Goal: Navigation & Orientation: Find specific page/section

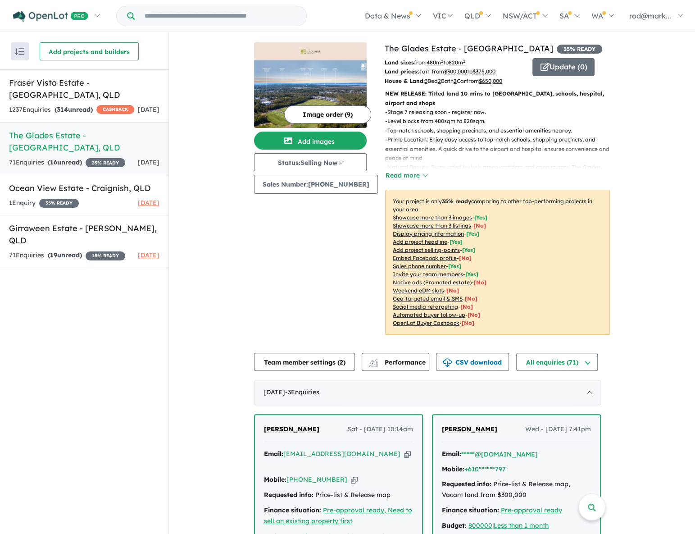
scroll to position [556, 0]
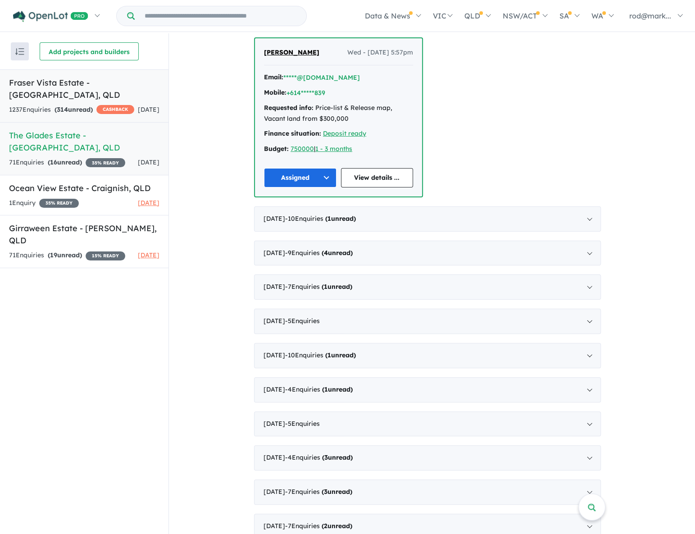
click at [85, 87] on h5 "Fraser Vista Estate - [GEOGRAPHIC_DATA] , [GEOGRAPHIC_DATA]" at bounding box center [84, 89] width 150 height 24
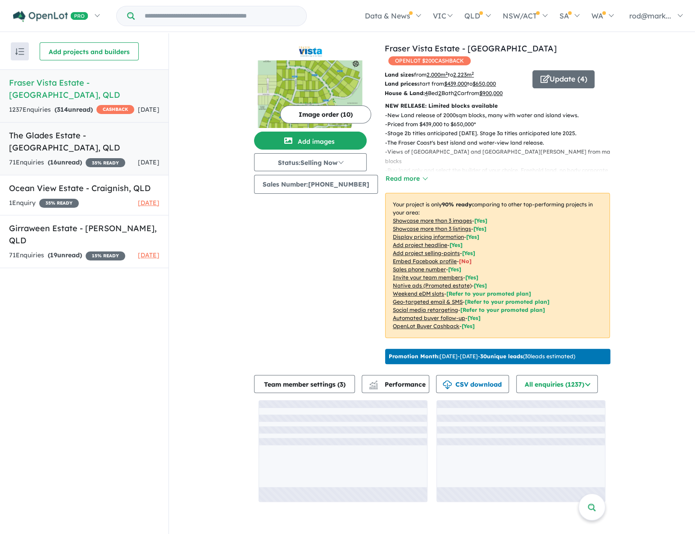
click at [46, 135] on h5 "The Glades Estate - [GEOGRAPHIC_DATA] , [GEOGRAPHIC_DATA]" at bounding box center [84, 141] width 150 height 24
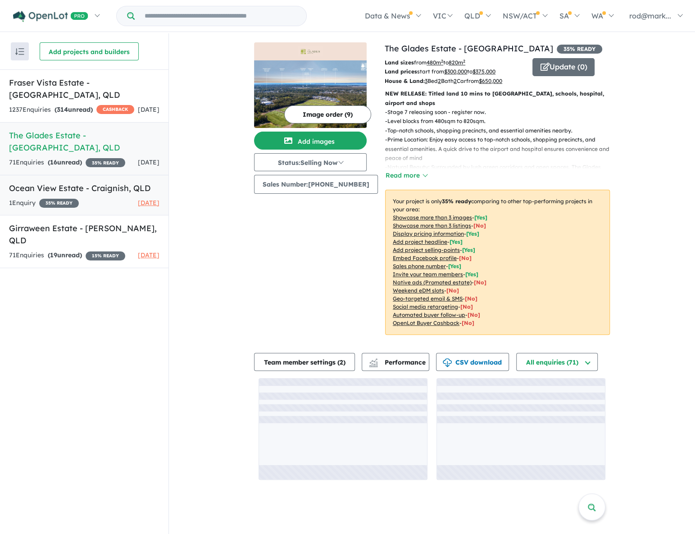
click at [29, 182] on h5 "Ocean View Estate - [GEOGRAPHIC_DATA] , [GEOGRAPHIC_DATA]" at bounding box center [84, 188] width 150 height 12
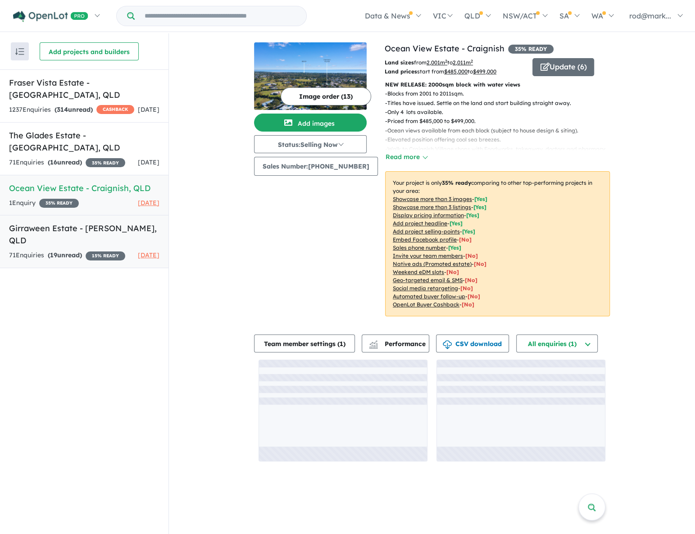
click at [23, 222] on h5 "Girraween Estate - [PERSON_NAME] , [GEOGRAPHIC_DATA]" at bounding box center [84, 234] width 150 height 24
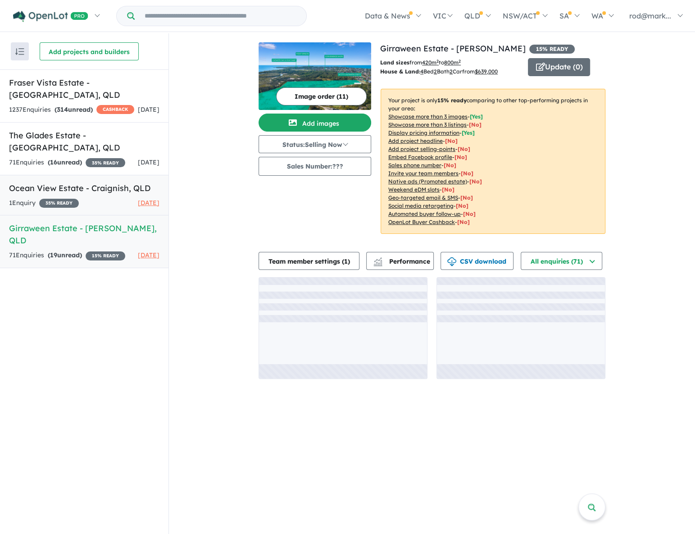
click at [31, 182] on h5 "Ocean View Estate - [GEOGRAPHIC_DATA] , [GEOGRAPHIC_DATA]" at bounding box center [84, 188] width 150 height 12
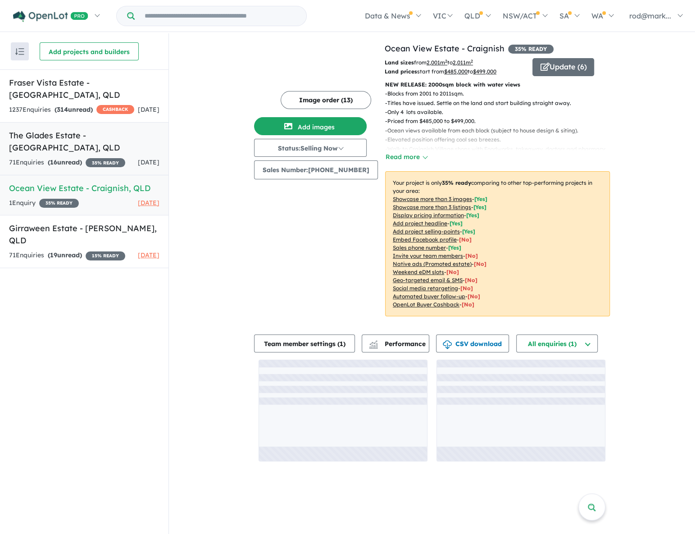
click at [35, 140] on link "The Glades Estate - [GEOGRAPHIC_DATA] , QLD 71 Enquir ies ( 16 unread) 35 % REA…" at bounding box center [84, 148] width 168 height 53
